Goal: Information Seeking & Learning: Learn about a topic

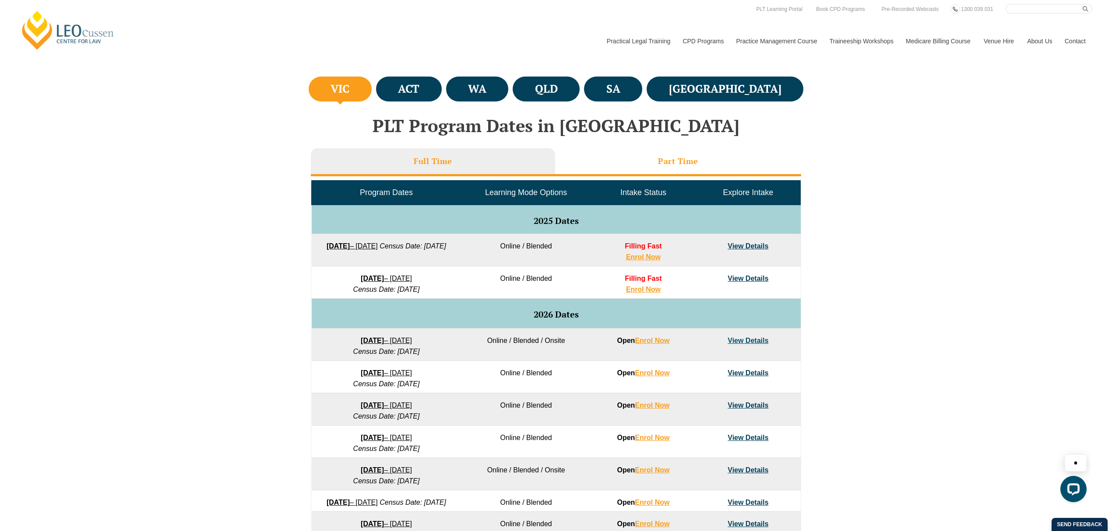
click at [675, 153] on li "Part Time" at bounding box center [678, 162] width 246 height 28
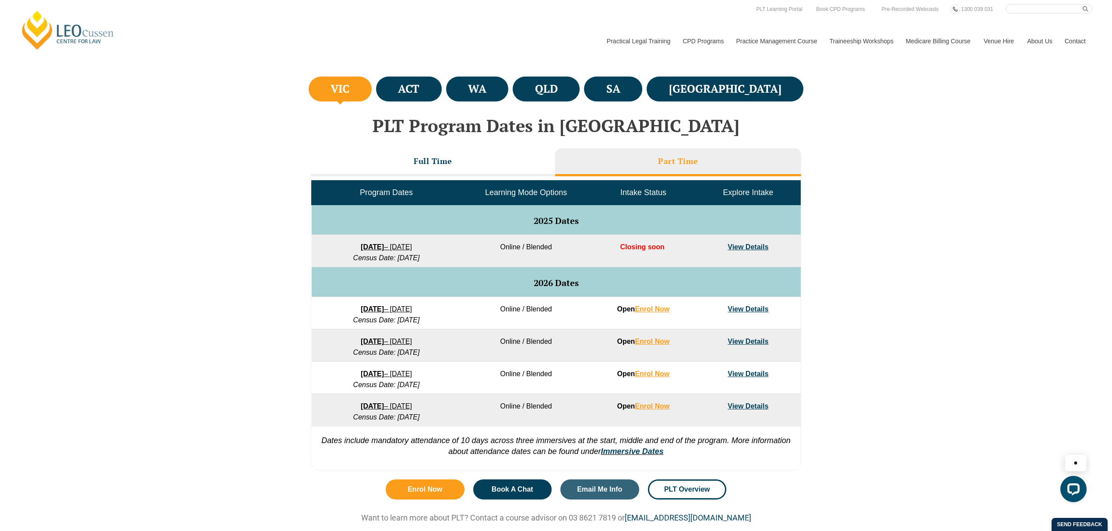
click at [750, 243] on link "View Details" at bounding box center [747, 246] width 41 height 7
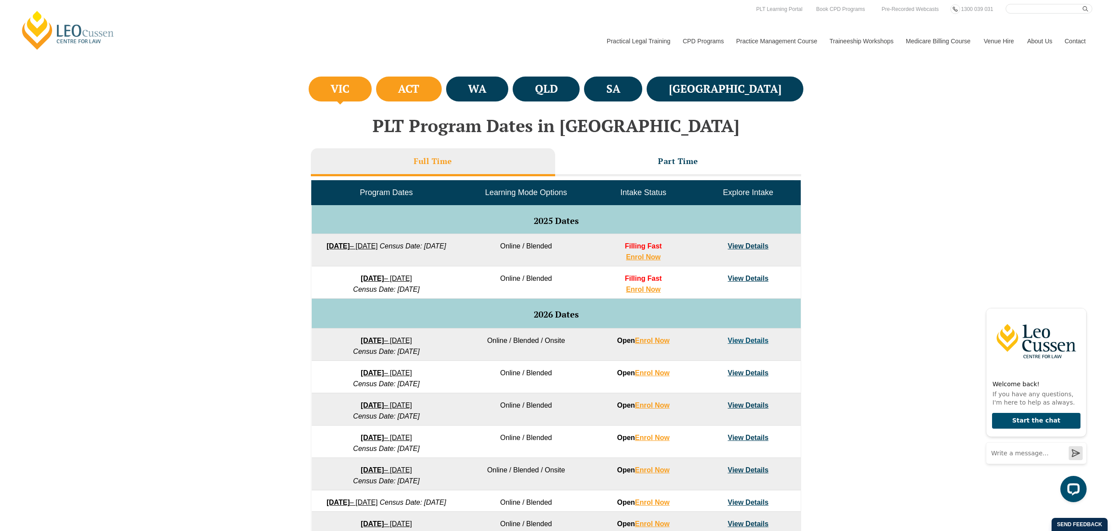
click at [442, 86] on li "ACT" at bounding box center [409, 89] width 66 height 25
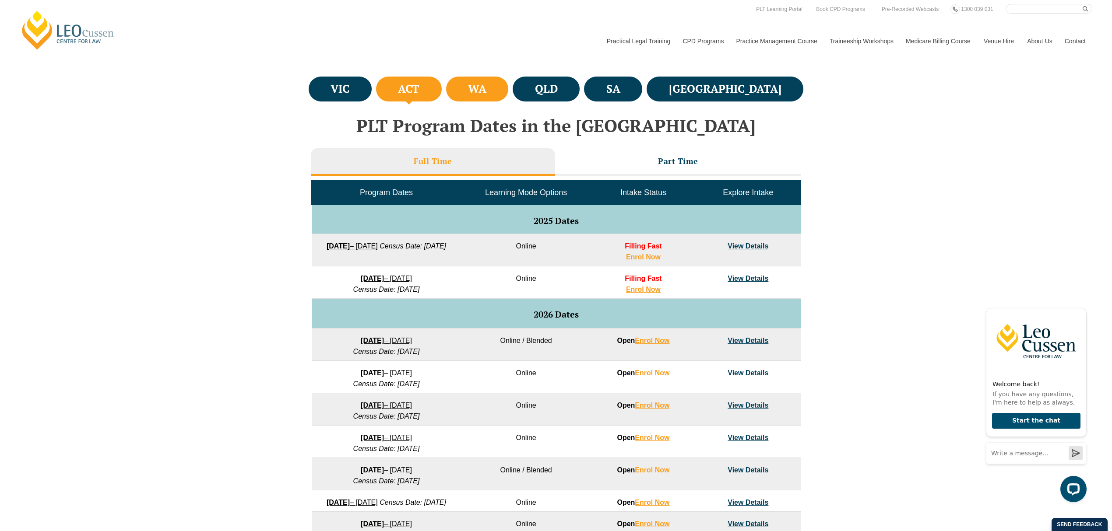
click at [486, 88] on h4 "WA" at bounding box center [477, 89] width 18 height 14
click at [442, 93] on li "ACT" at bounding box center [409, 89] width 66 height 25
click at [509, 88] on li "WA" at bounding box center [477, 89] width 63 height 25
click at [419, 88] on h4 "ACT" at bounding box center [408, 89] width 21 height 14
click at [486, 89] on h4 "WA" at bounding box center [477, 89] width 18 height 14
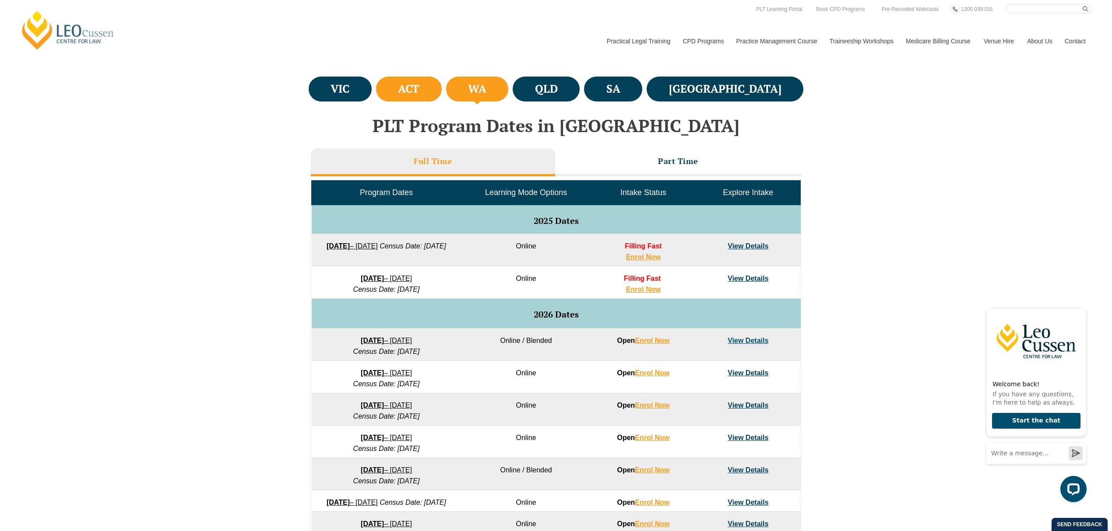
click at [442, 89] on li "ACT" at bounding box center [409, 89] width 66 height 25
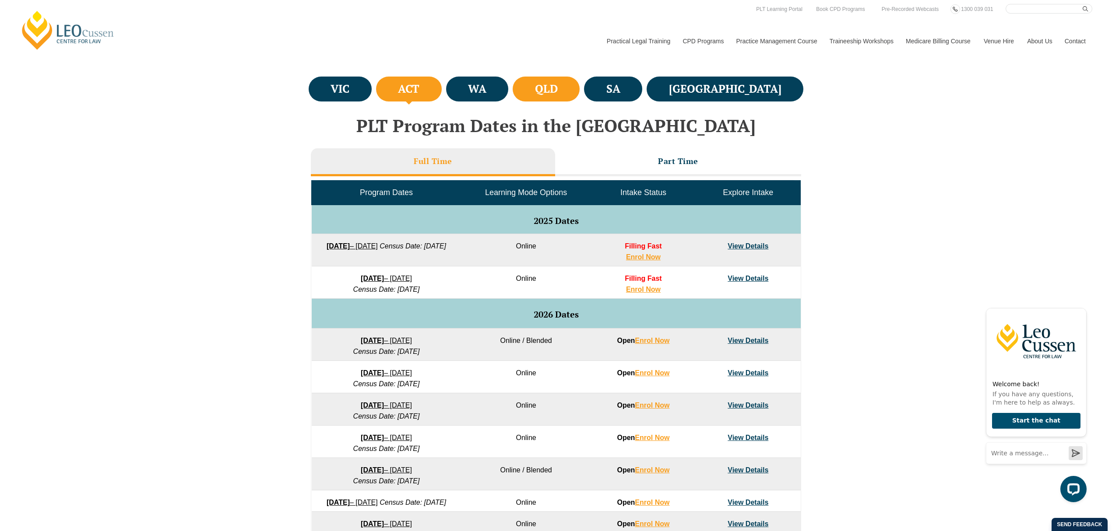
click at [558, 95] on h4 "QLD" at bounding box center [546, 89] width 23 height 14
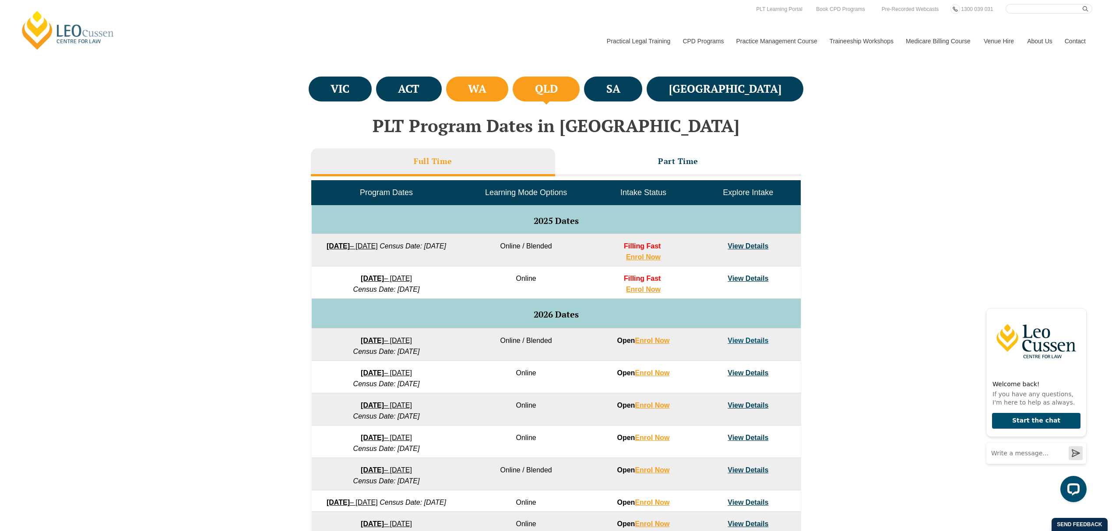
click at [497, 93] on li "WA" at bounding box center [477, 89] width 63 height 25
click at [558, 95] on h4 "QLD" at bounding box center [546, 89] width 23 height 14
click at [642, 90] on li "SA" at bounding box center [613, 89] width 58 height 25
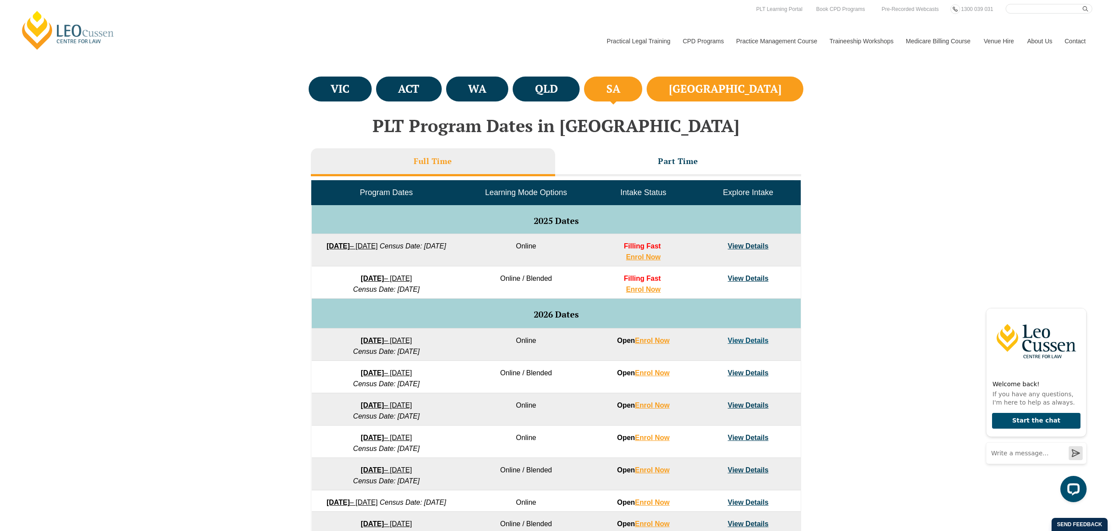
click at [743, 90] on li "NSW" at bounding box center [725, 89] width 157 height 25
click at [620, 90] on h4 "SA" at bounding box center [613, 89] width 14 height 14
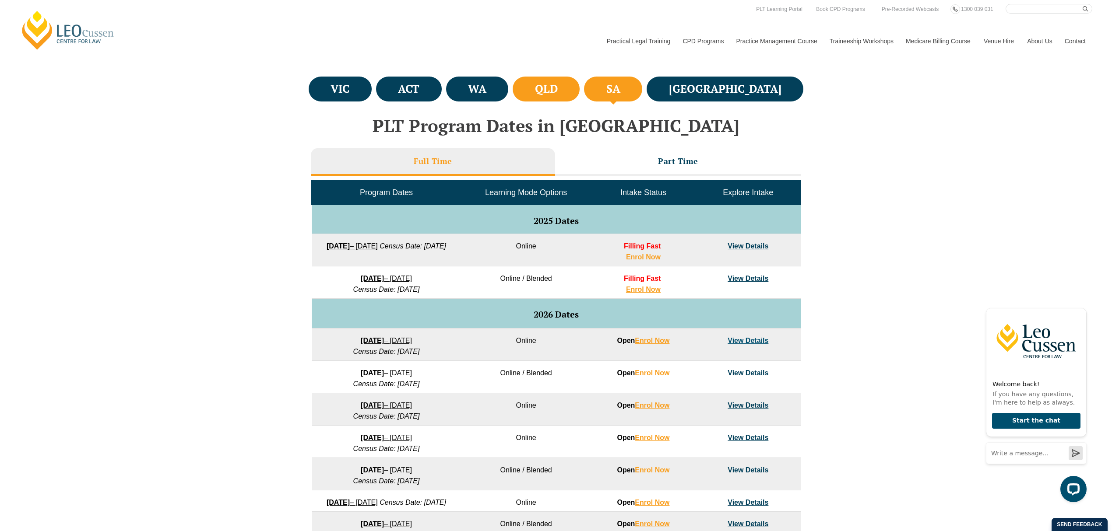
click at [558, 91] on h4 "QLD" at bounding box center [546, 89] width 23 height 14
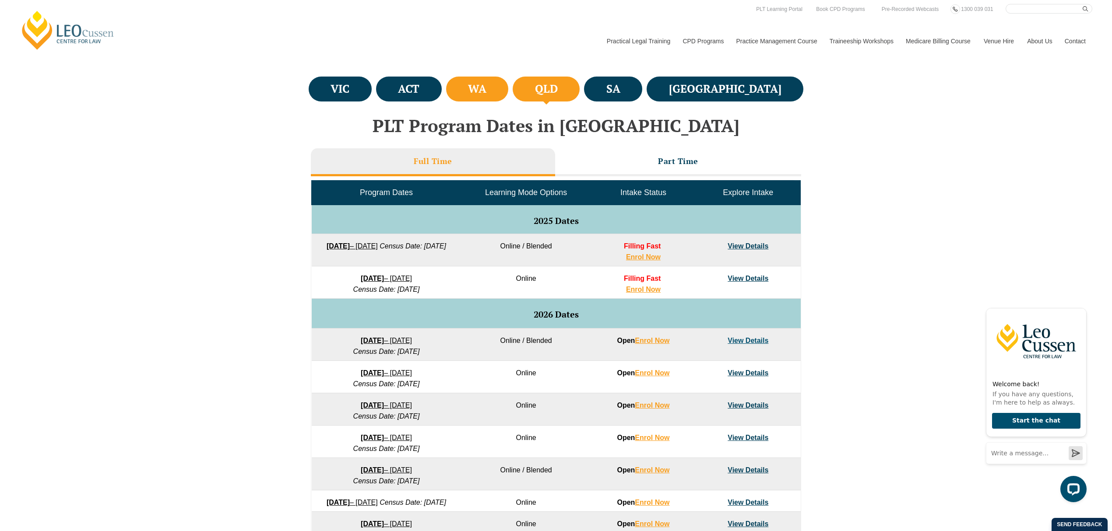
click at [509, 90] on li "WA" at bounding box center [477, 89] width 63 height 25
click at [442, 93] on li "ACT" at bounding box center [409, 89] width 66 height 25
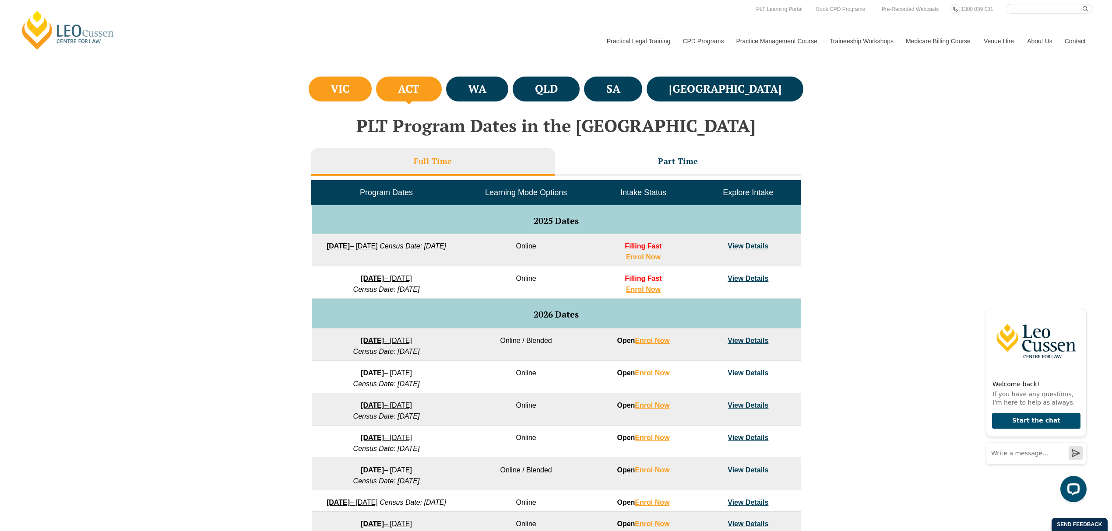
click at [369, 88] on li "VIC" at bounding box center [340, 89] width 63 height 25
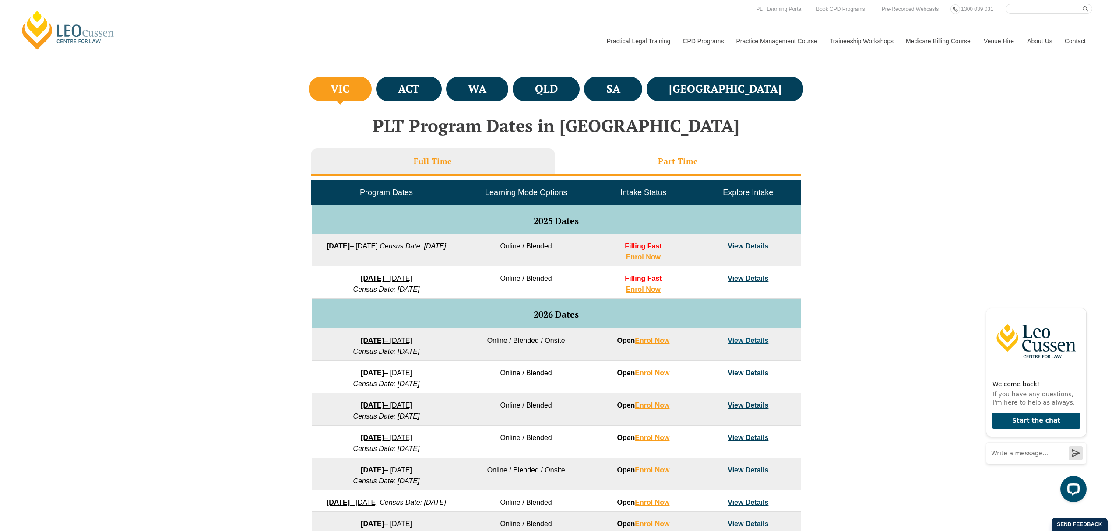
click at [661, 161] on h3 "Part Time" at bounding box center [678, 161] width 40 height 10
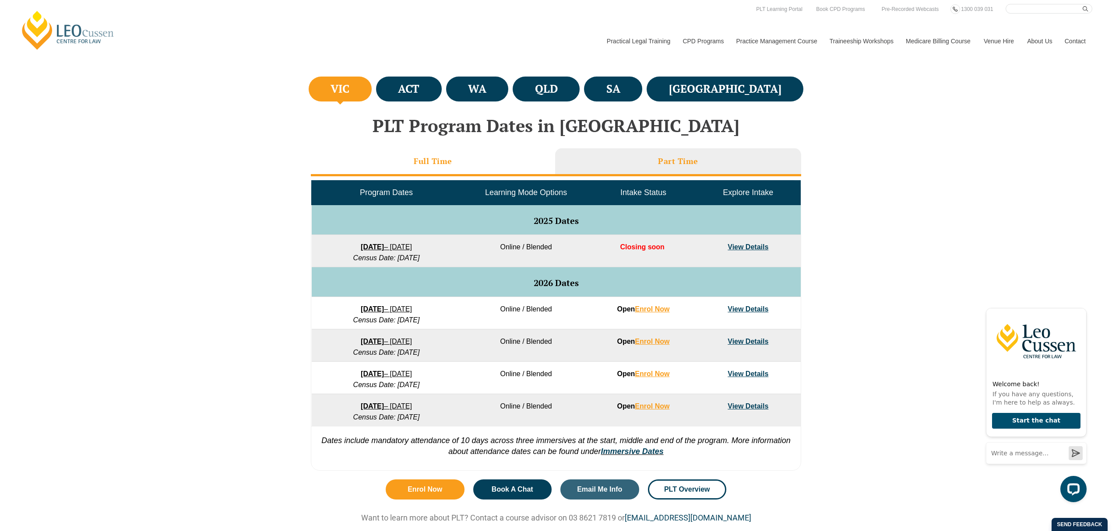
click at [492, 159] on li "Full Time" at bounding box center [433, 162] width 244 height 28
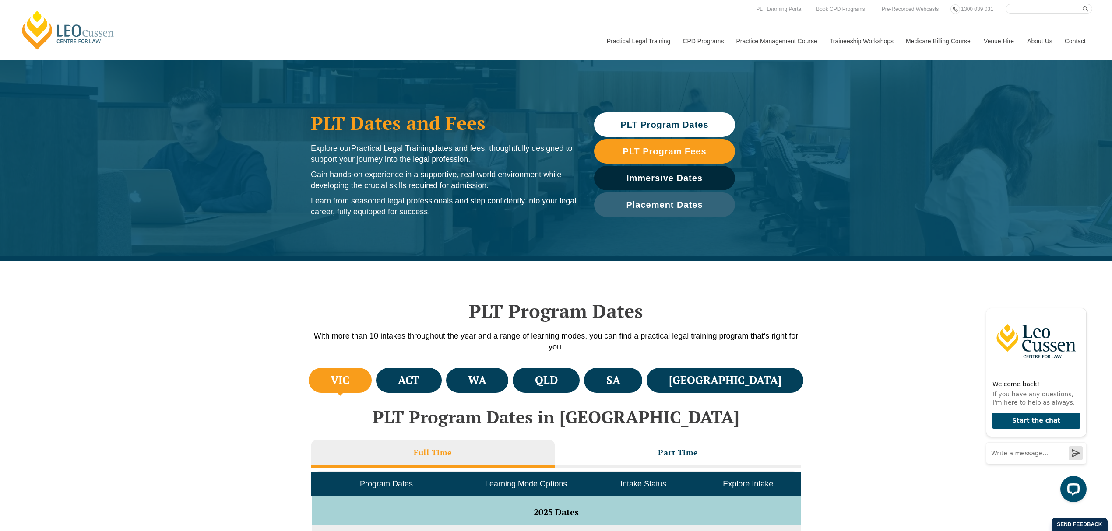
click at [672, 127] on span "PLT Program Dates" at bounding box center [664, 124] width 88 height 9
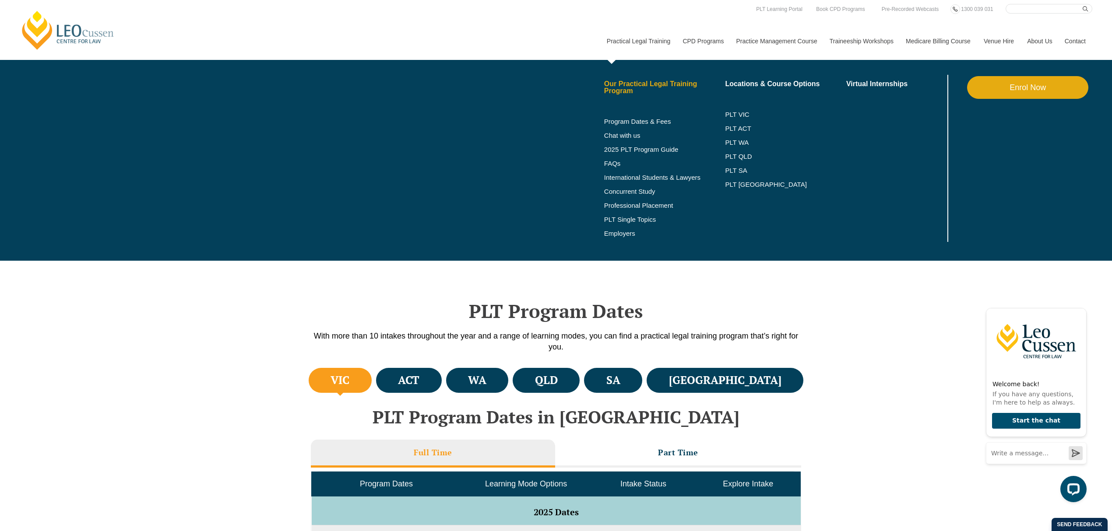
click at [633, 82] on link "Our Practical Legal Training Program" at bounding box center [664, 88] width 121 height 14
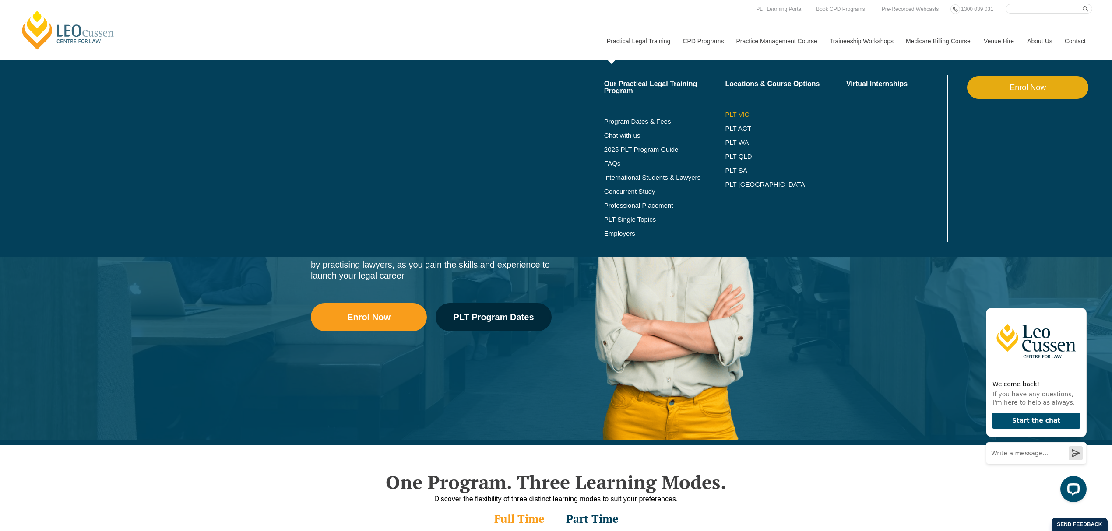
click at [737, 115] on link "PLT VIC" at bounding box center [785, 114] width 121 height 7
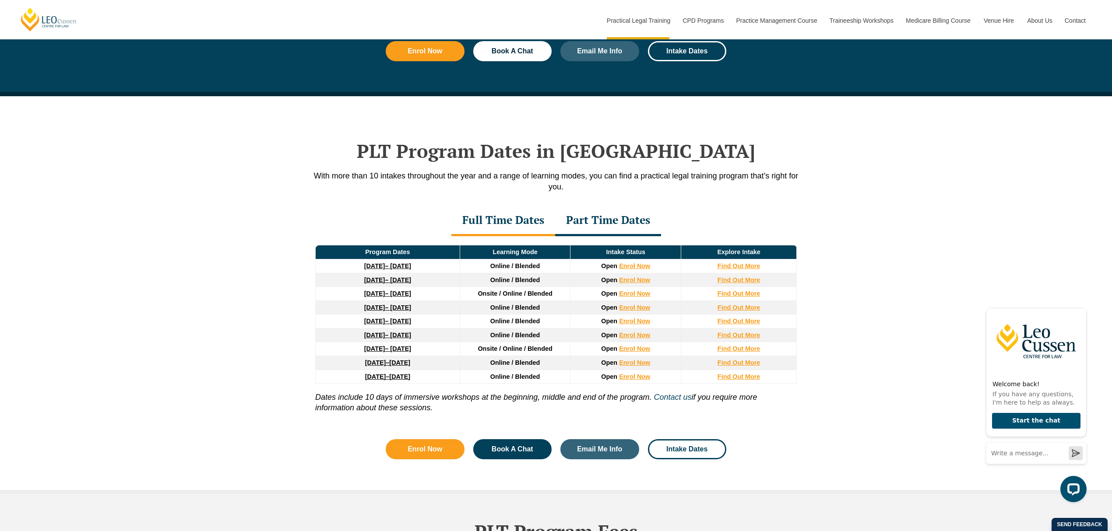
scroll to position [1051, 0]
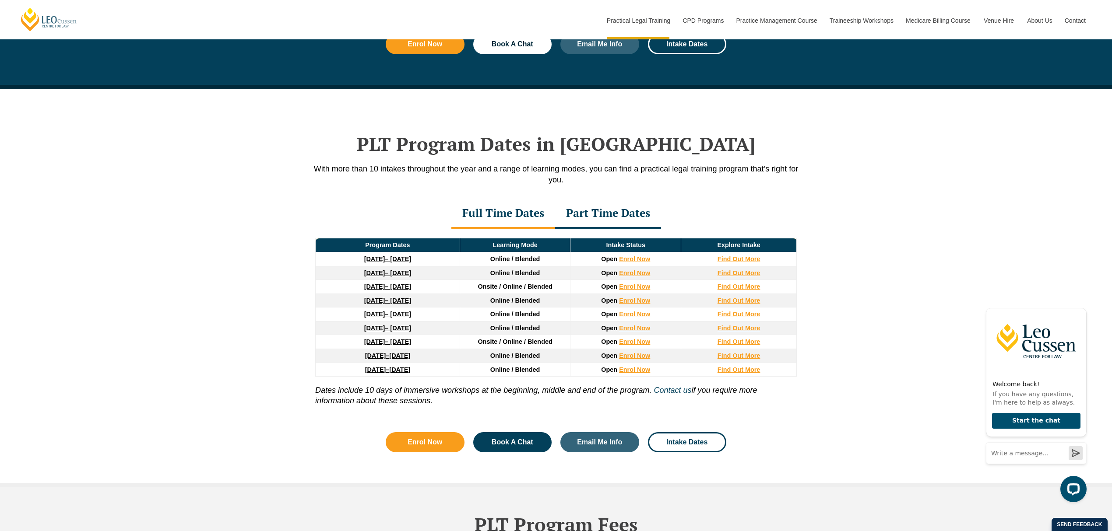
click at [622, 212] on div "Part Time Dates" at bounding box center [608, 214] width 106 height 31
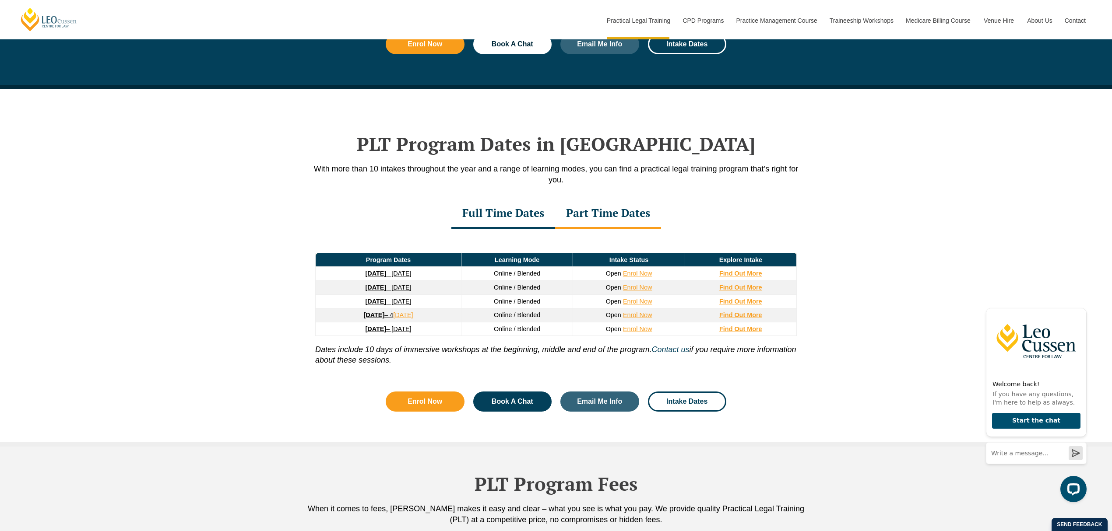
click at [504, 211] on div "Full Time Dates" at bounding box center [503, 214] width 104 height 31
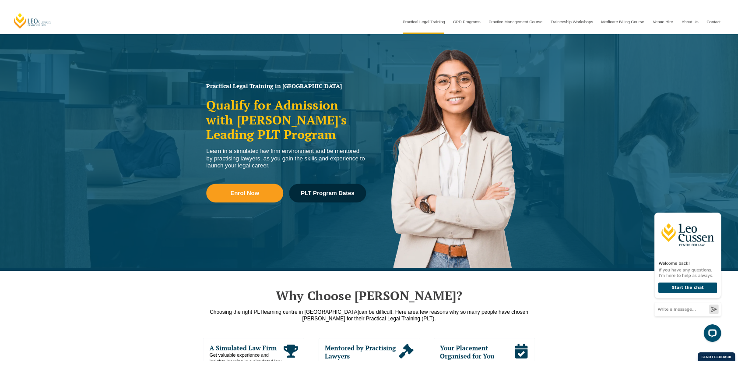
scroll to position [0, 0]
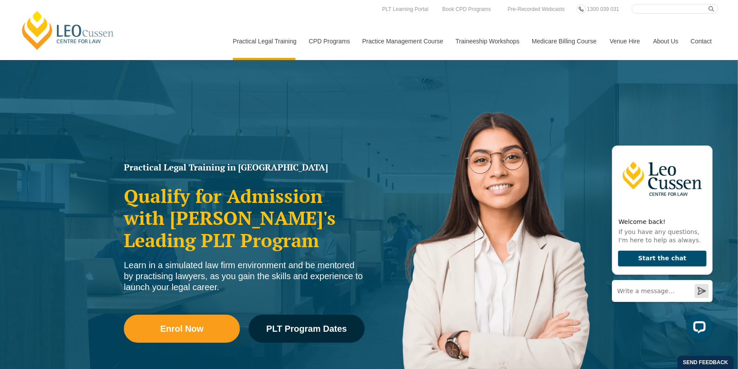
click at [580, 197] on img at bounding box center [494, 263] width 250 height 355
